Goal: Check status: Check status

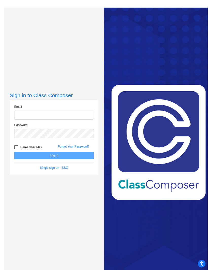
click at [70, 120] on input "email" at bounding box center [54, 115] width 80 height 9
type input "[EMAIL_ADDRESS][PERSON_NAME][DOMAIN_NAME]"
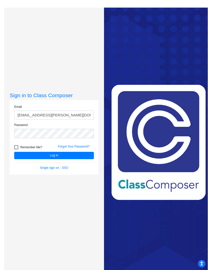
click at [81, 159] on button "Log In" at bounding box center [54, 155] width 80 height 7
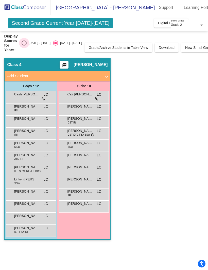
click at [23, 44] on div "Select an option" at bounding box center [24, 43] width 5 height 5
click at [24, 46] on input "[DATE] - [DATE]" at bounding box center [24, 46] width 0 height 0
radio input "true"
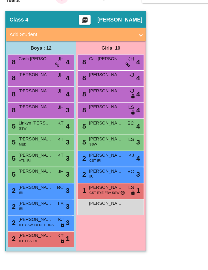
click at [86, 192] on div "[PERSON_NAME] lock do_not_disturb_alt" at bounding box center [83, 197] width 48 height 10
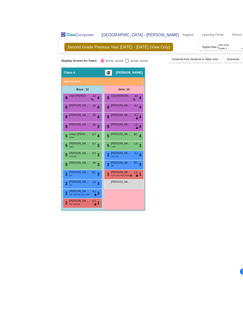
scroll to position [3, 0]
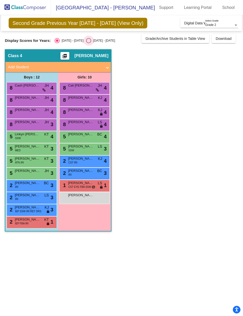
click at [86, 38] on div "Select an option" at bounding box center [88, 40] width 5 height 5
click at [88, 43] on input "[DATE] - [DATE]" at bounding box center [88, 43] width 0 height 0
radio input "true"
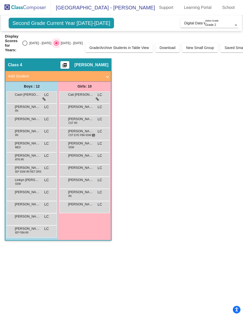
click at [20, 41] on div "Display Scores for Years: [DATE] - [DATE] [DATE] - [DATE]" at bounding box center [44, 43] width 78 height 18
